Goal: Book appointment/travel/reservation

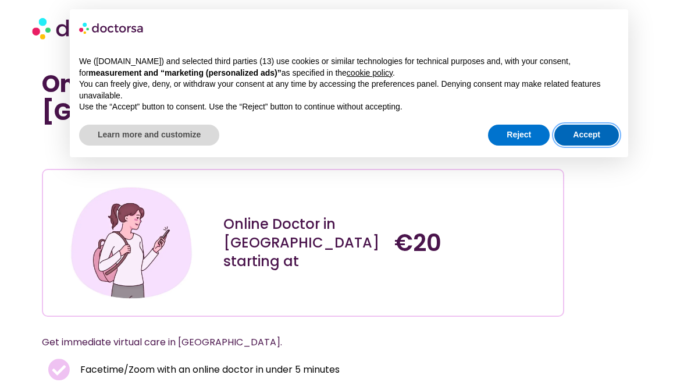
click at [582, 130] on button "Accept" at bounding box center [587, 135] width 65 height 21
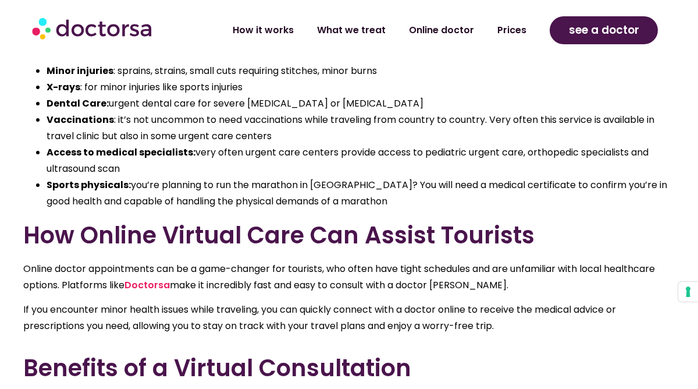
scroll to position [2878, 0]
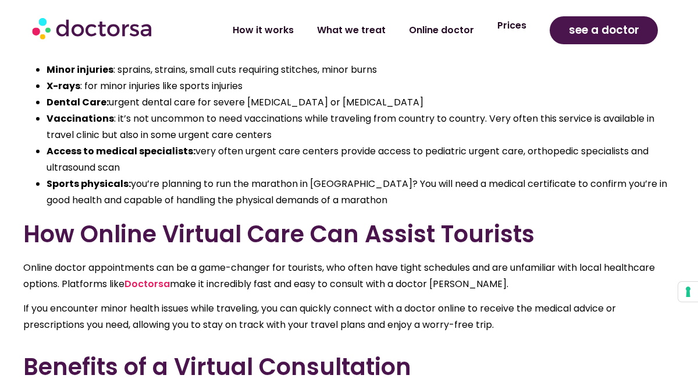
click at [513, 33] on link "Prices" at bounding box center [512, 25] width 52 height 27
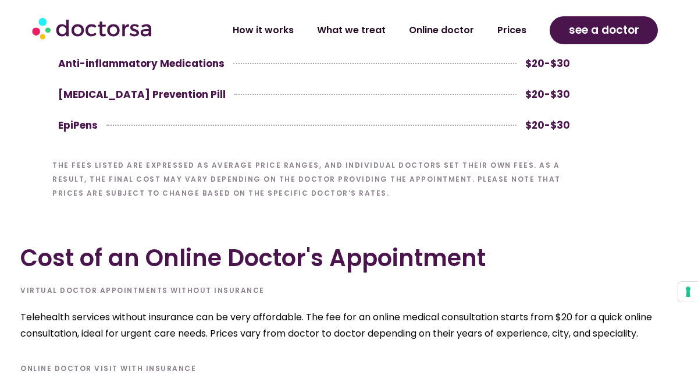
scroll to position [3553, 0]
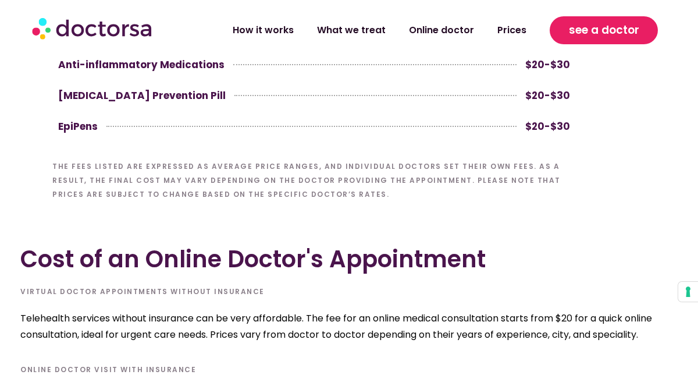
click at [602, 34] on span "see a doctor" at bounding box center [604, 30] width 70 height 19
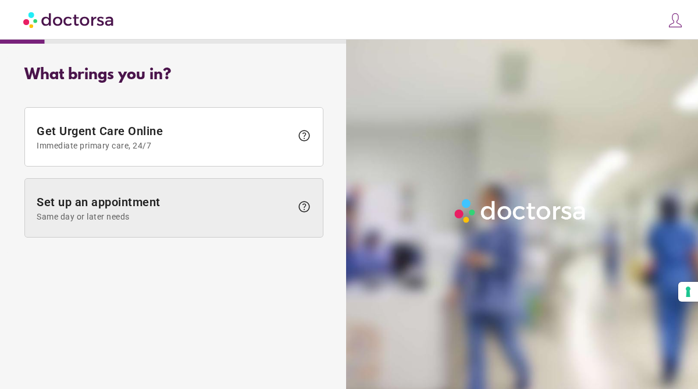
click at [168, 202] on span "Set up an appointment Same day or later needs" at bounding box center [164, 208] width 255 height 26
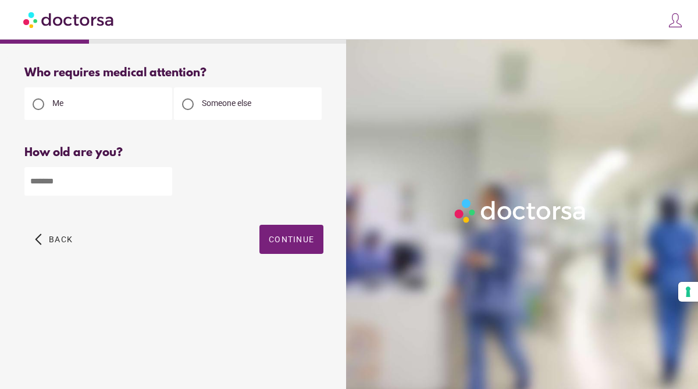
click at [117, 189] on input "number" at bounding box center [98, 181] width 148 height 29
type input "**"
click at [297, 244] on span "Continue" at bounding box center [291, 239] width 45 height 9
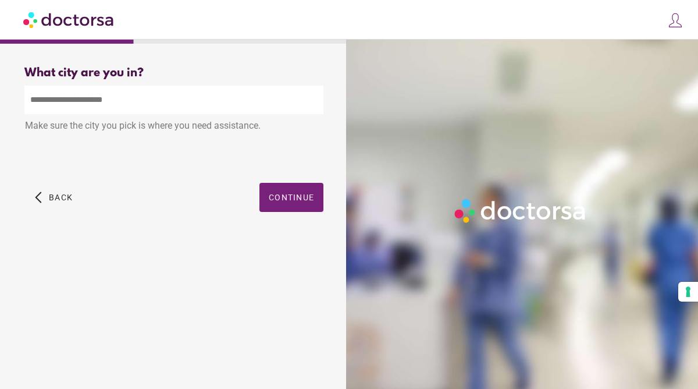
click at [220, 104] on input "text" at bounding box center [173, 100] width 299 height 29
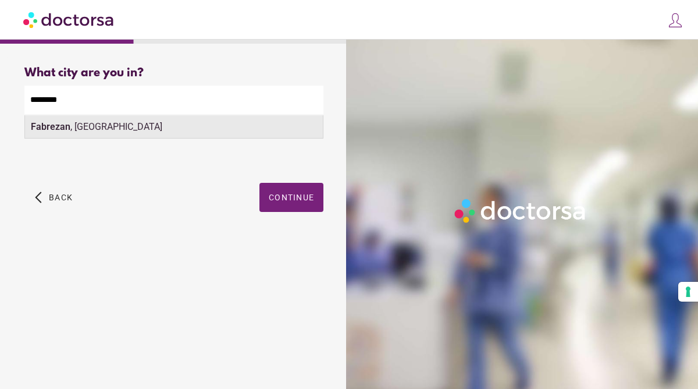
click at [191, 131] on div "Fabrezan , [GEOGRAPHIC_DATA]" at bounding box center [174, 126] width 298 height 23
type input "**********"
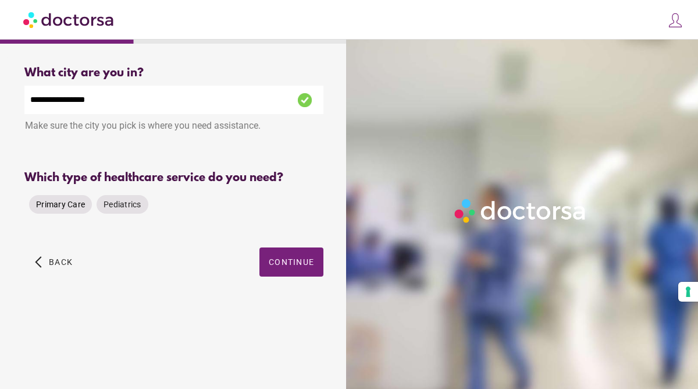
click at [57, 204] on span "Primary Care" at bounding box center [60, 204] width 49 height 9
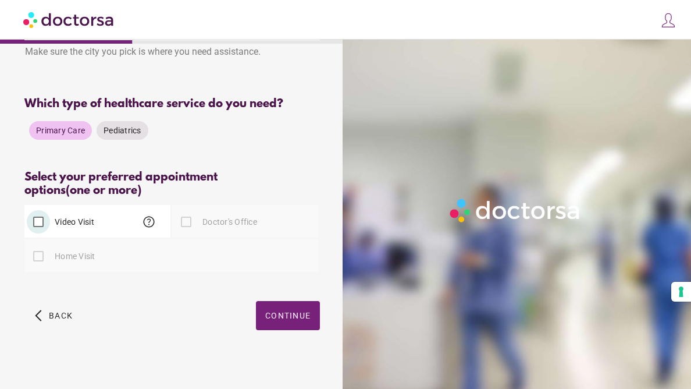
scroll to position [81, 0]
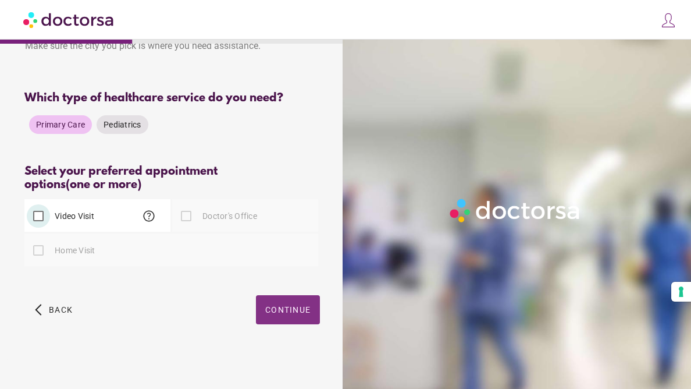
click at [268, 318] on span "button" at bounding box center [288, 309] width 64 height 29
